Goal: Task Accomplishment & Management: Complete application form

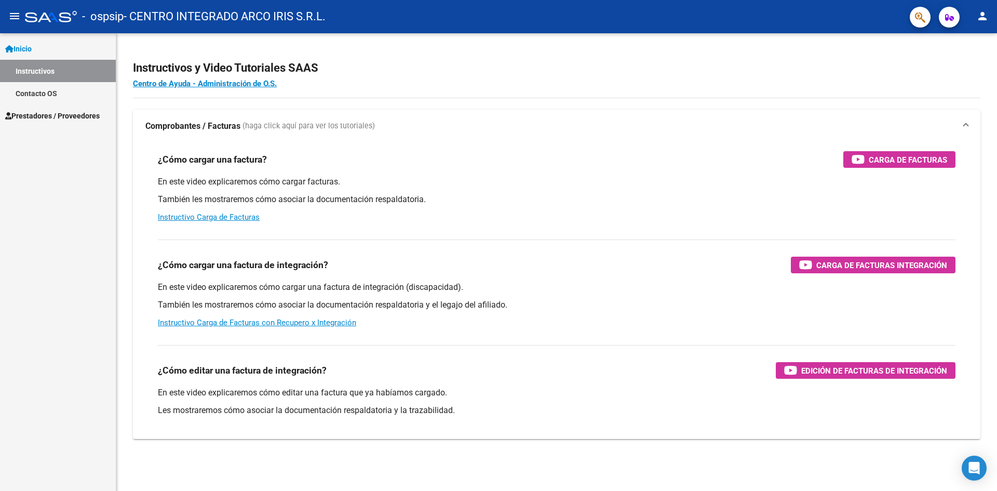
click at [448, 69] on h2 "Instructivos y Video Tutoriales SAAS" at bounding box center [557, 68] width 848 height 20
click at [85, 118] on span "Prestadores / Proveedores" at bounding box center [52, 115] width 95 height 11
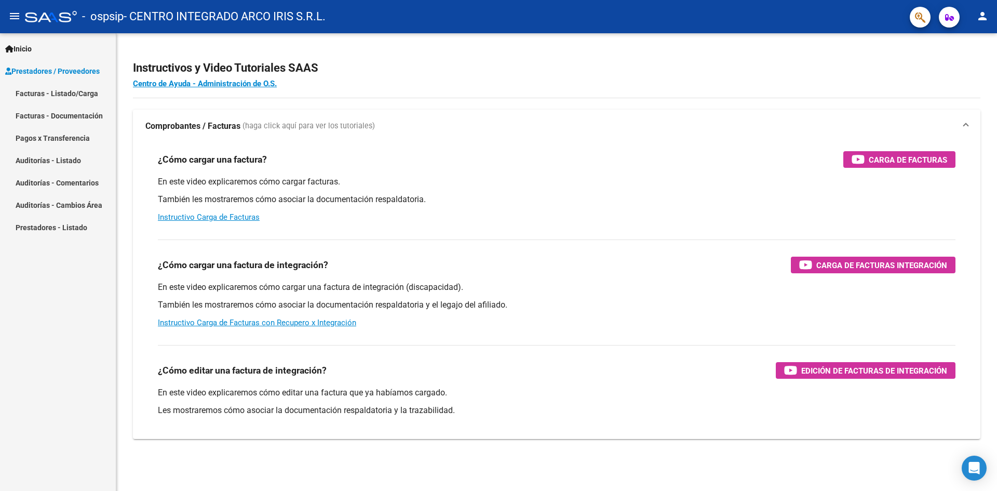
click at [35, 97] on link "Facturas - Listado/Carga" at bounding box center [58, 93] width 116 height 22
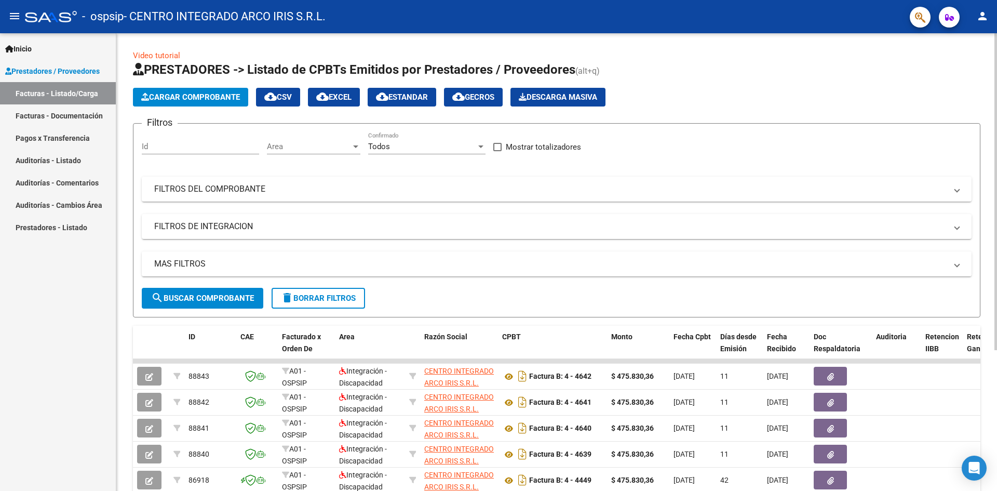
click at [235, 100] on span "Cargar Comprobante" at bounding box center [190, 96] width 99 height 9
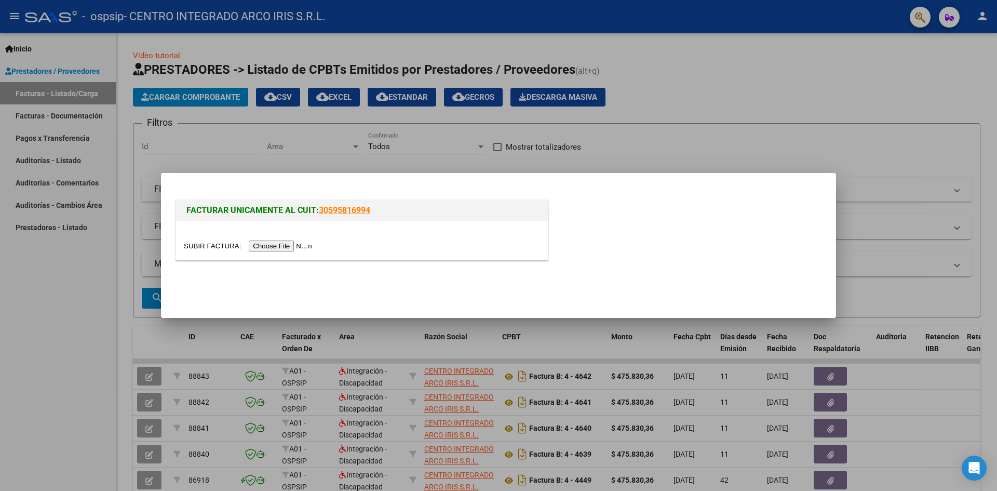
click at [720, 114] on div at bounding box center [498, 245] width 997 height 491
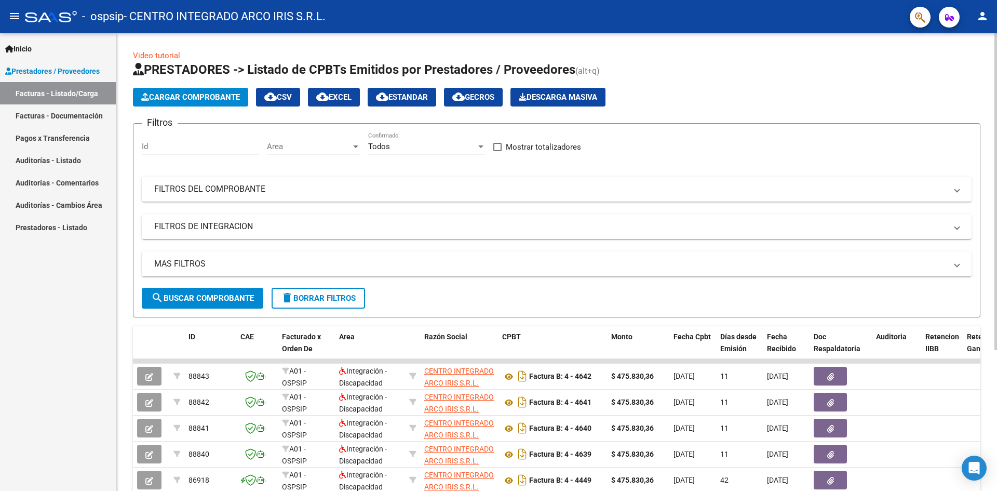
drag, startPoint x: 994, startPoint y: 139, endPoint x: 997, endPoint y: 149, distance: 9.7
click at [997, 149] on div "Video tutorial PRESTADORES -> Listado de CPBTs Emitidos por Prestadores / Prove…" at bounding box center [557, 359] width 883 height 653
click at [927, 121] on app-list-header "PRESTADORES -> Listado de CPBTs Emitidos por Prestadores / Proveedores (alt+q) …" at bounding box center [557, 189] width 848 height 256
click at [217, 101] on span "Cargar Comprobante" at bounding box center [190, 96] width 99 height 9
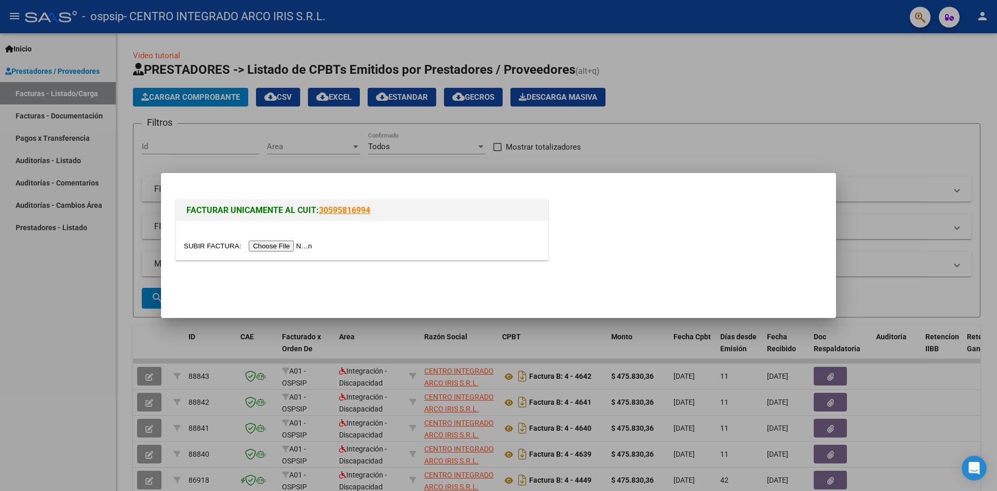
click at [260, 245] on input "file" at bounding box center [249, 245] width 131 height 11
click at [302, 244] on input "file" at bounding box center [249, 245] width 131 height 11
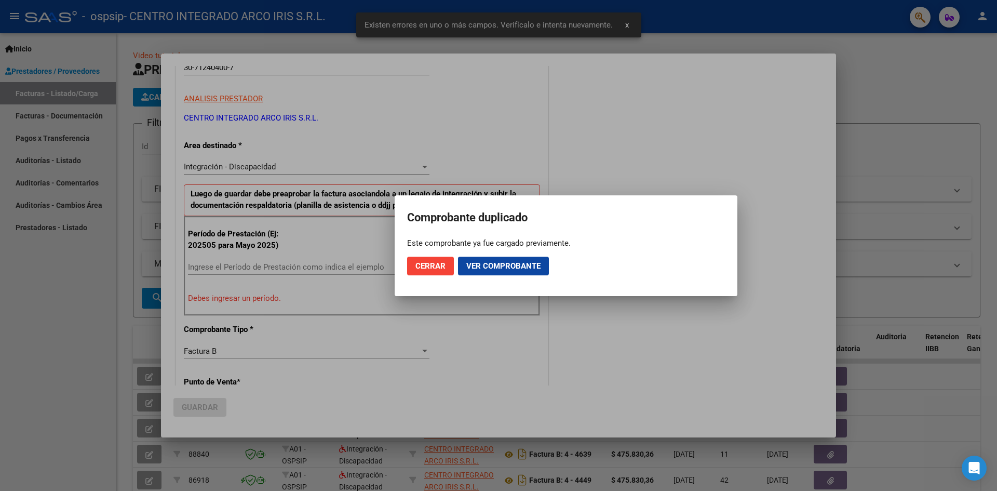
scroll to position [183, 0]
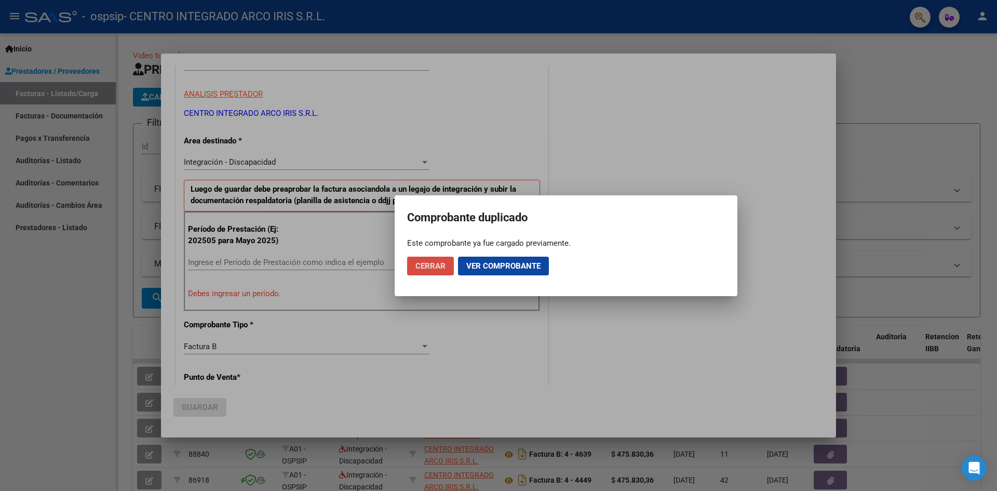
click at [438, 272] on button "Cerrar" at bounding box center [430, 266] width 47 height 19
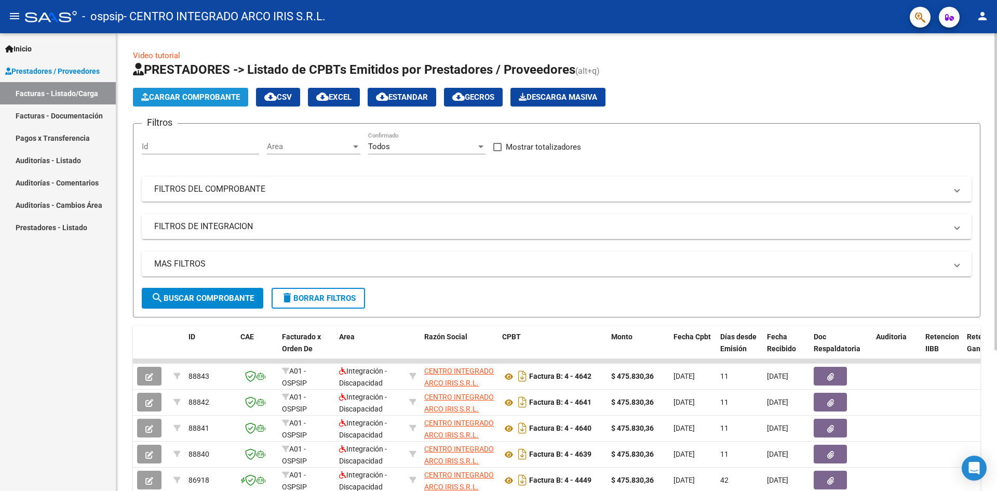
click at [216, 102] on button "Cargar Comprobante" at bounding box center [190, 97] width 115 height 19
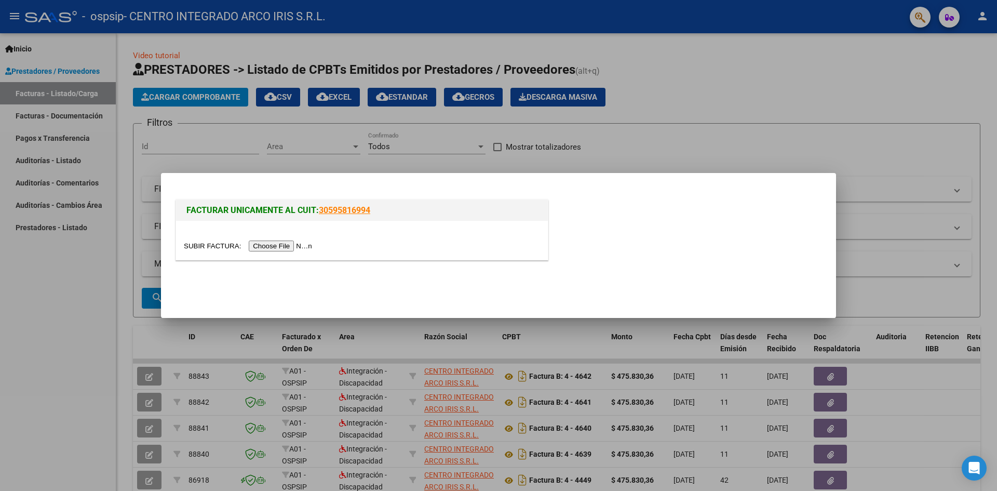
click at [668, 77] on div at bounding box center [498, 245] width 997 height 491
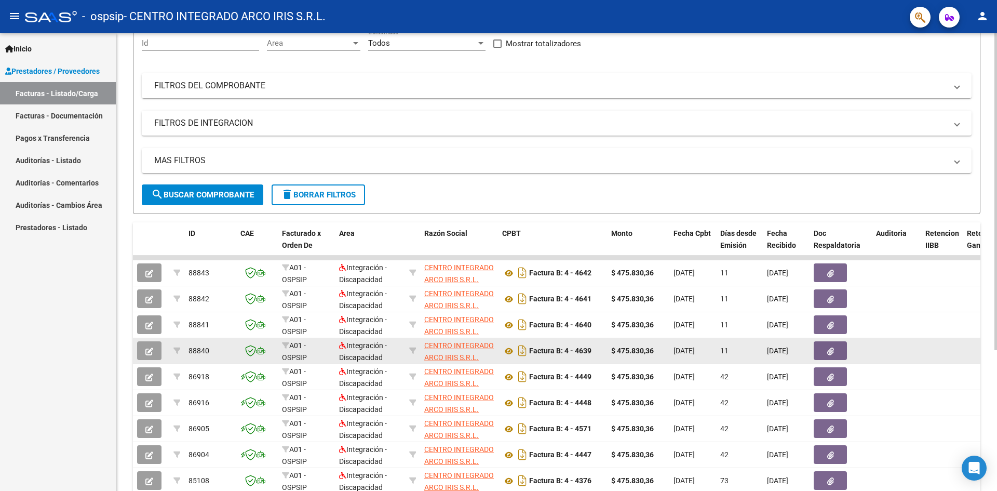
scroll to position [104, 0]
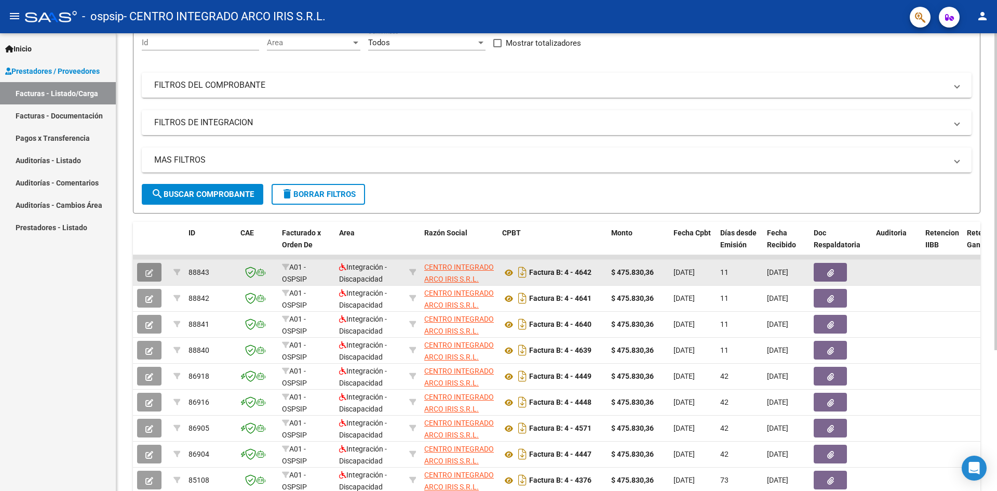
click at [150, 273] on icon "button" at bounding box center [149, 273] width 8 height 8
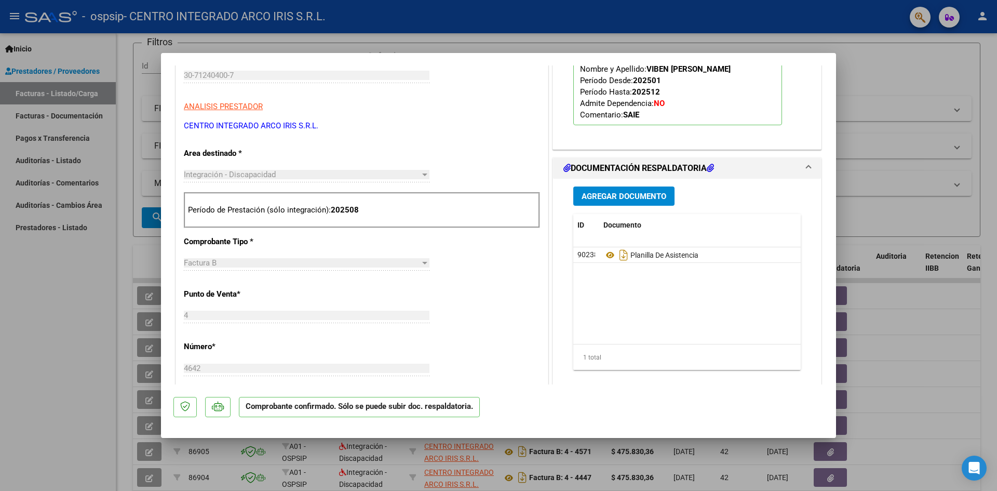
scroll to position [251, 0]
